Goal: Information Seeking & Learning: Learn about a topic

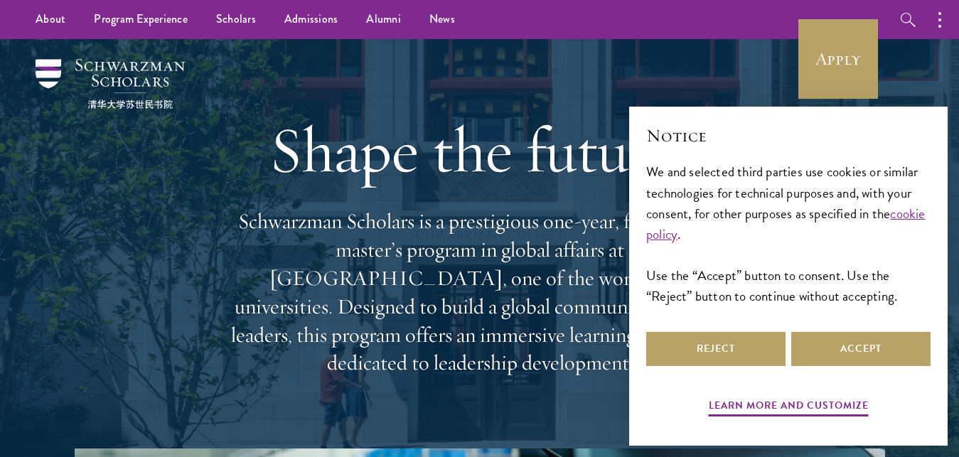
click at [547, 134] on h1 "Shape the future." at bounding box center [480, 150] width 512 height 80
click at [847, 355] on button "Accept" at bounding box center [860, 349] width 139 height 34
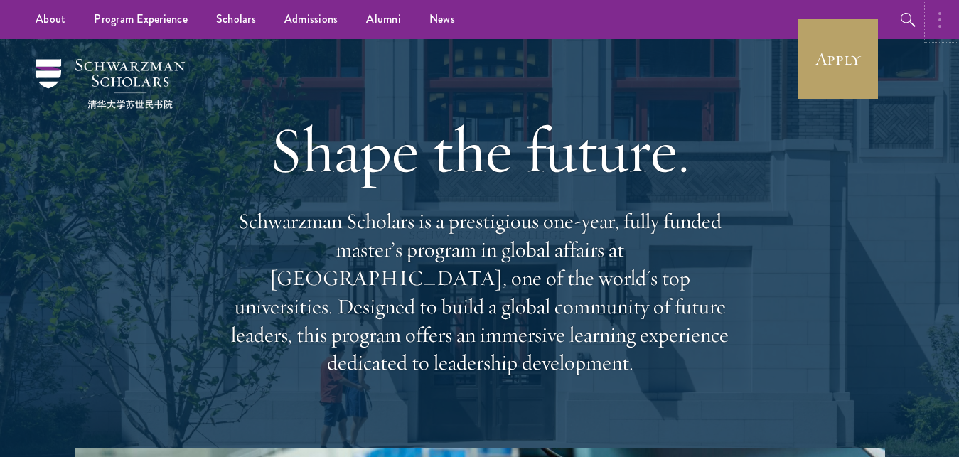
click at [932, 21] on button "button" at bounding box center [943, 19] width 31 height 39
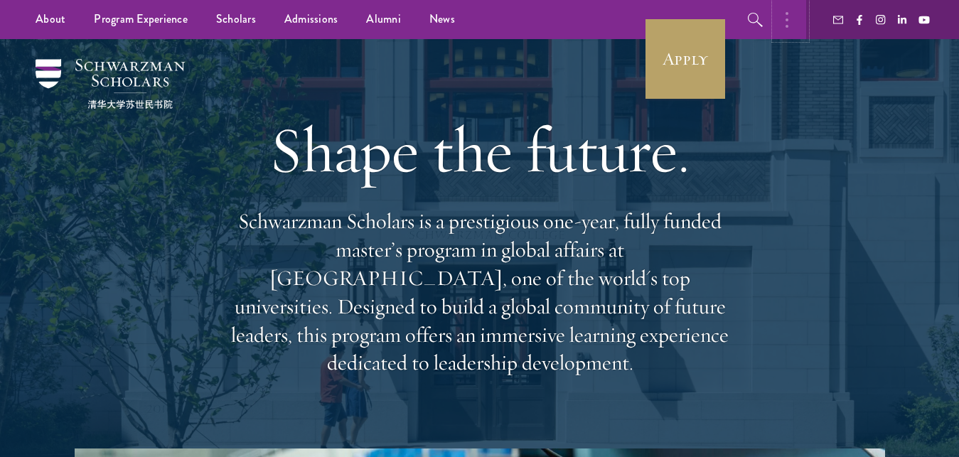
click at [789, 21] on button "button" at bounding box center [790, 19] width 31 height 39
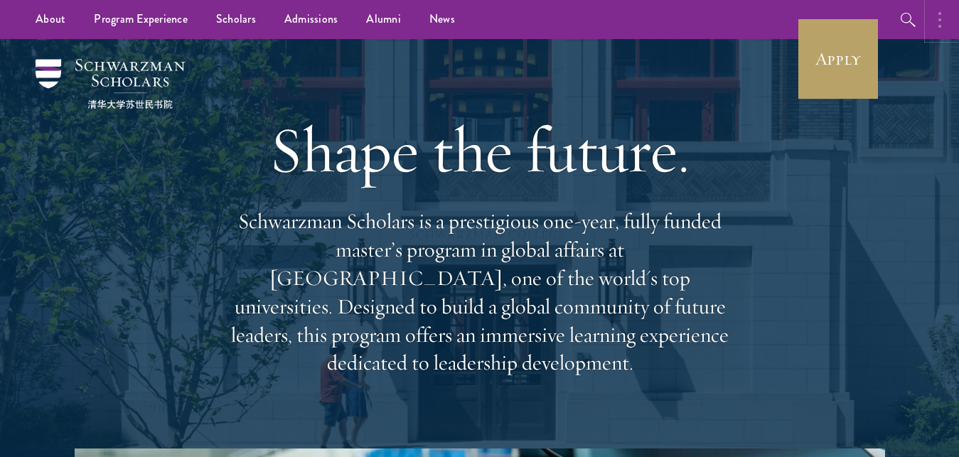
click at [941, 31] on button "button" at bounding box center [943, 19] width 31 height 39
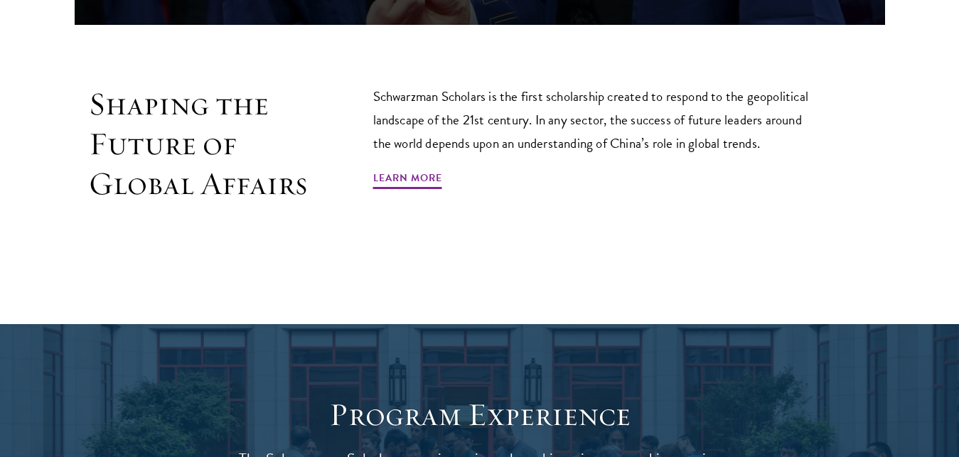
scroll to position [943, 0]
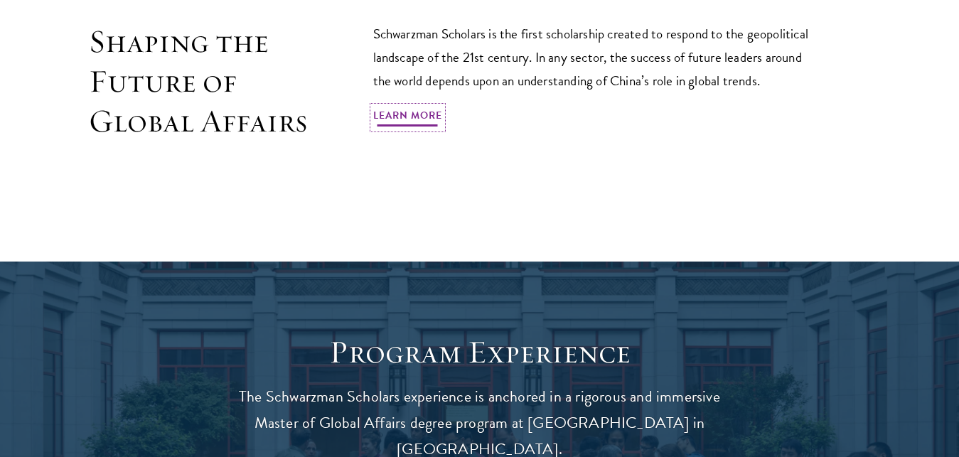
click at [417, 107] on link "Learn More" at bounding box center [407, 118] width 69 height 22
